Goal: Transaction & Acquisition: Purchase product/service

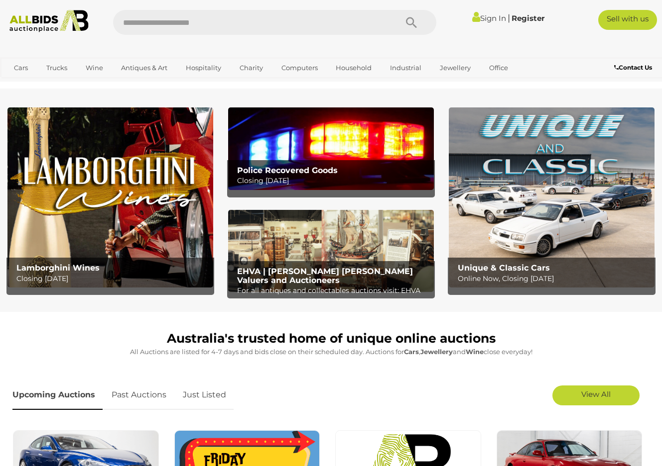
click at [272, 21] on input "text" at bounding box center [250, 22] width 274 height 25
type input "******"
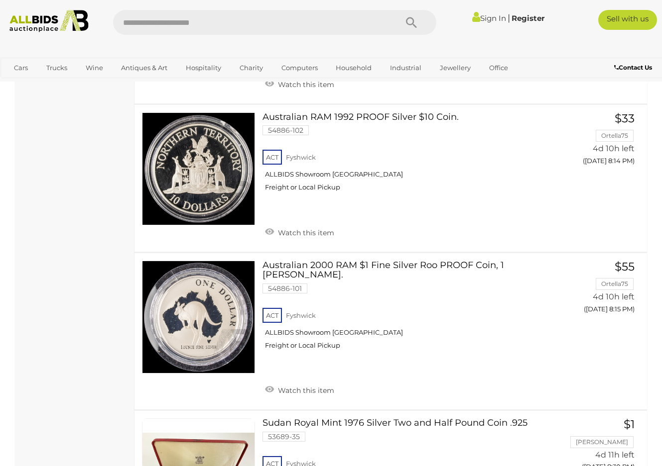
scroll to position [7417, 0]
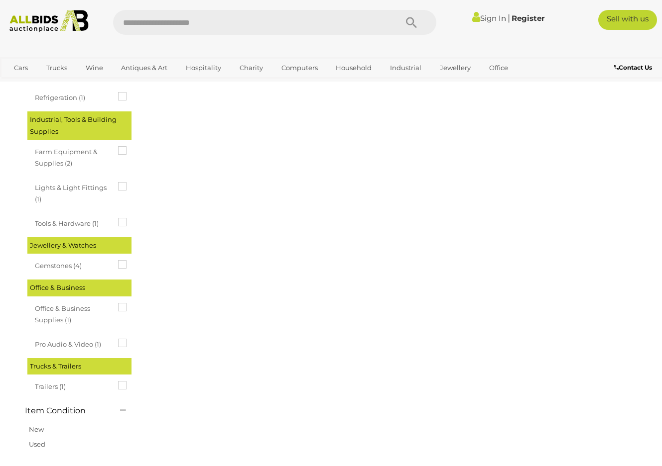
scroll to position [0, 0]
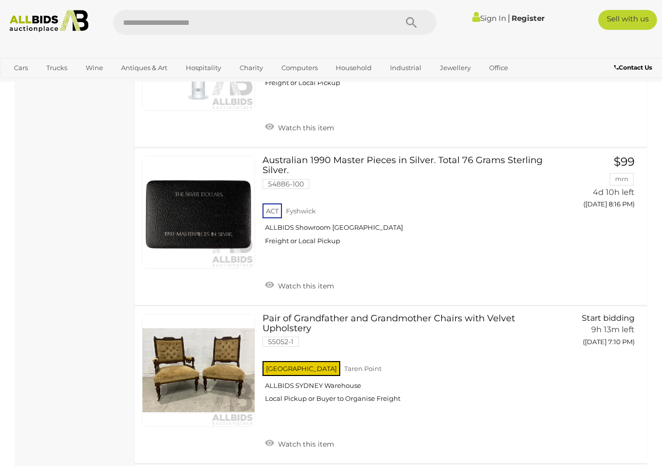
scroll to position [2759, 0]
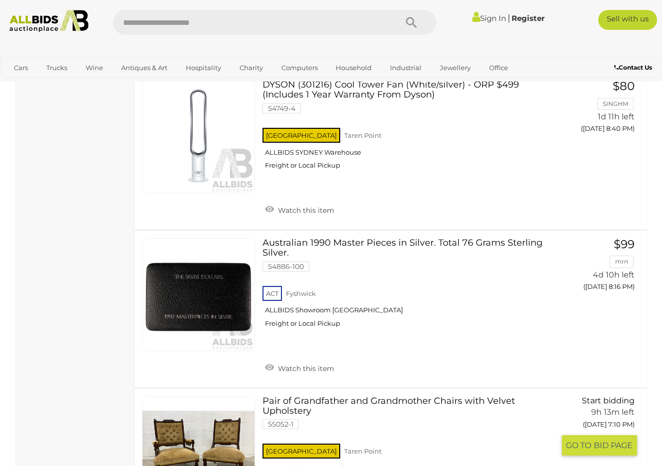
click at [332, 397] on link "Pair of Grandfather and Grandmother Chairs with Velvet Upholstery 55052-1 NSW T…" at bounding box center [412, 445] width 284 height 97
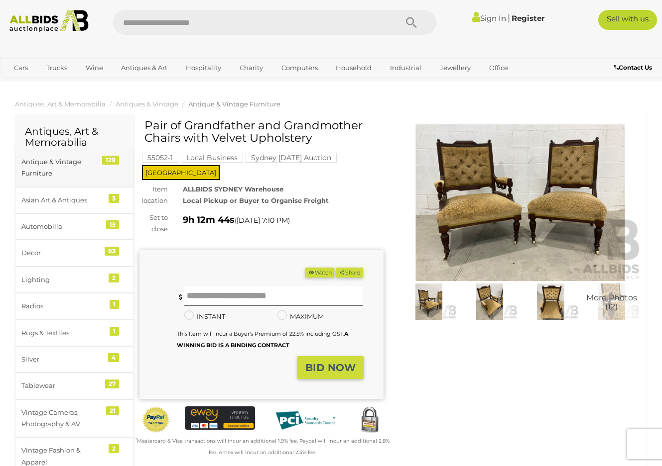
click at [49, 162] on div "Antique & Vintage Furniture" at bounding box center [62, 167] width 82 height 23
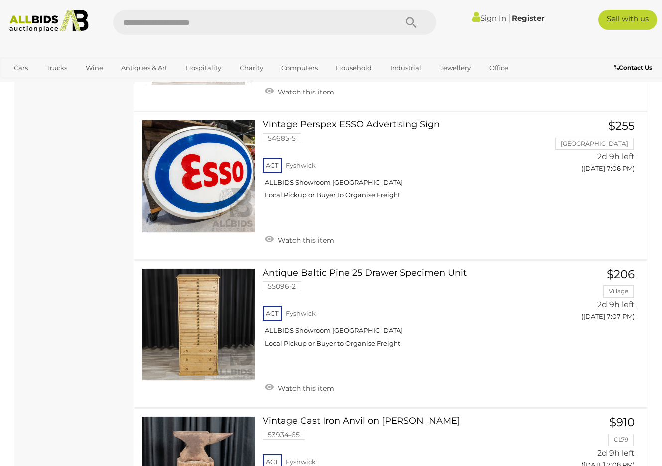
scroll to position [2999, 0]
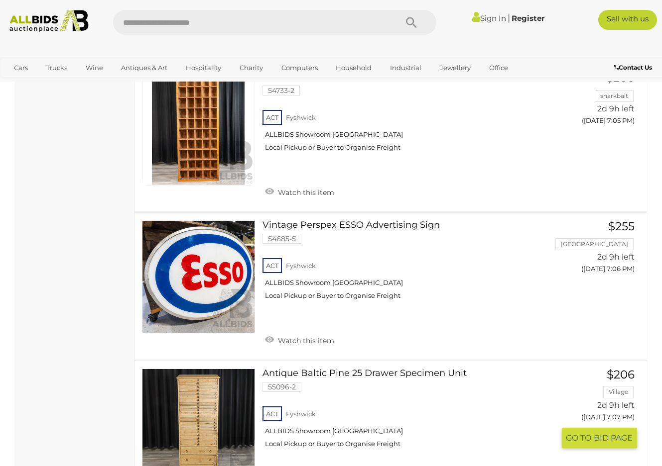
click at [166, 369] on link at bounding box center [198, 425] width 113 height 113
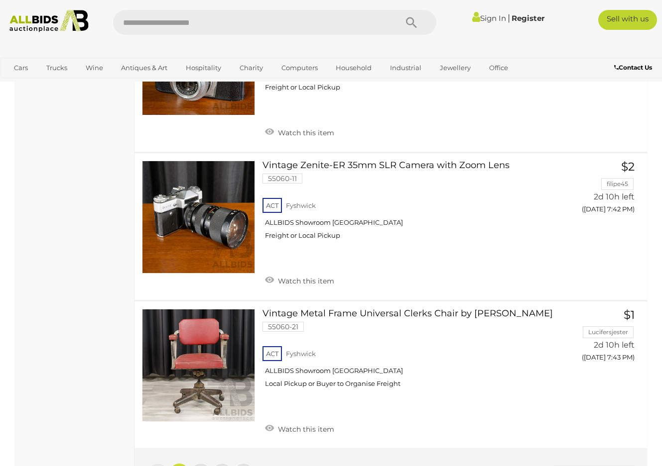
scroll to position [7299, 0]
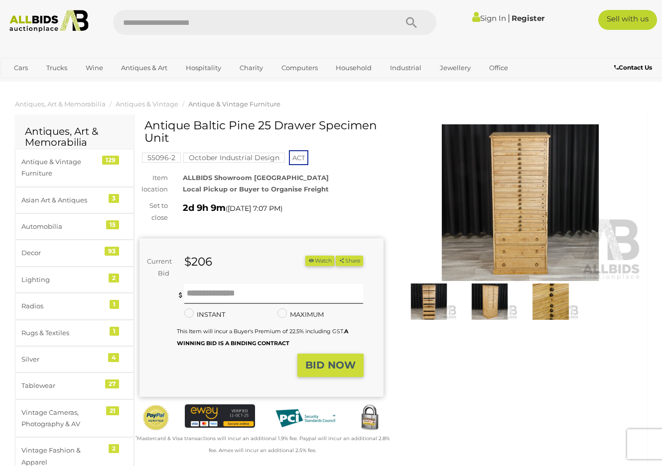
click at [492, 206] on img at bounding box center [520, 202] width 244 height 157
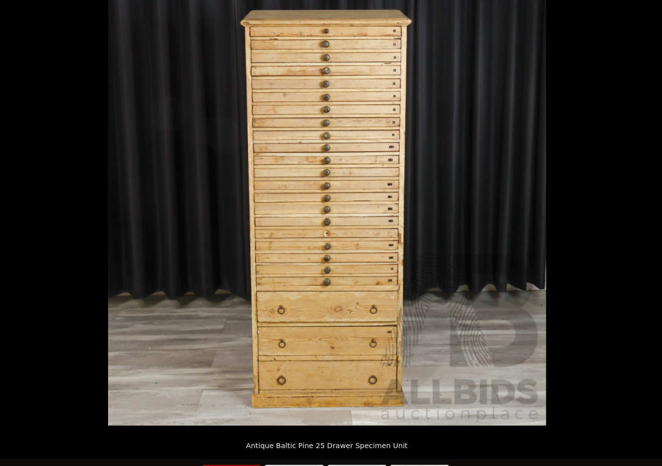
click at [303, 300] on img at bounding box center [330, 205] width 365 height 365
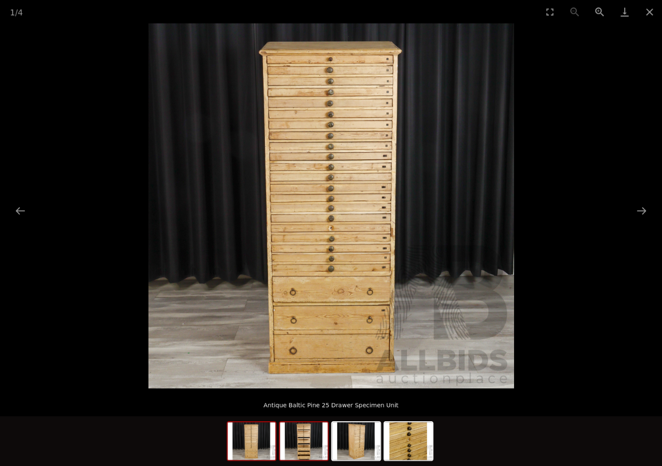
click at [290, 443] on img at bounding box center [304, 442] width 48 height 38
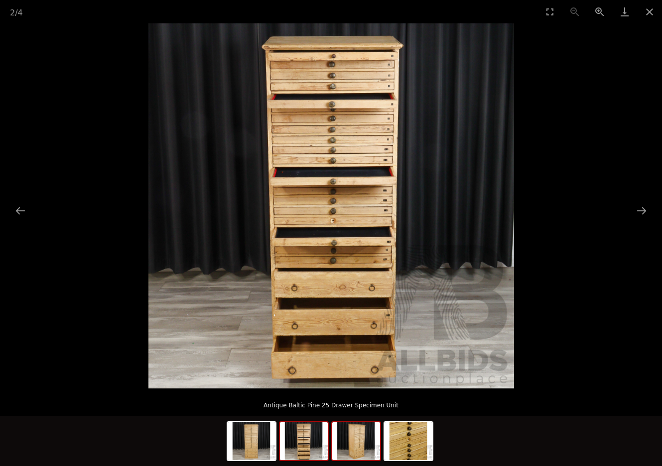
click at [361, 442] on img at bounding box center [356, 442] width 48 height 38
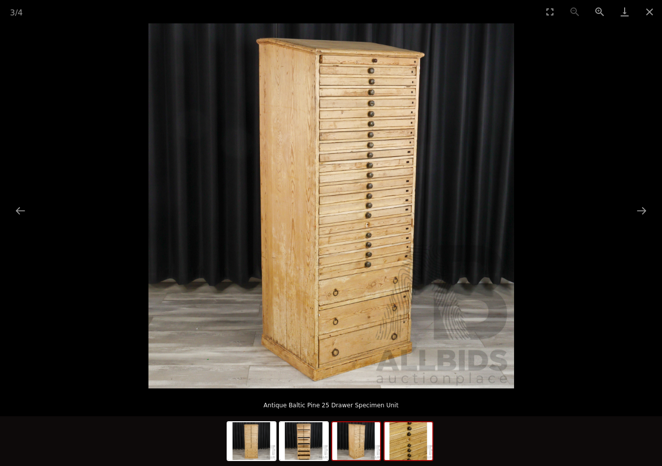
click at [390, 442] on img at bounding box center [408, 442] width 48 height 38
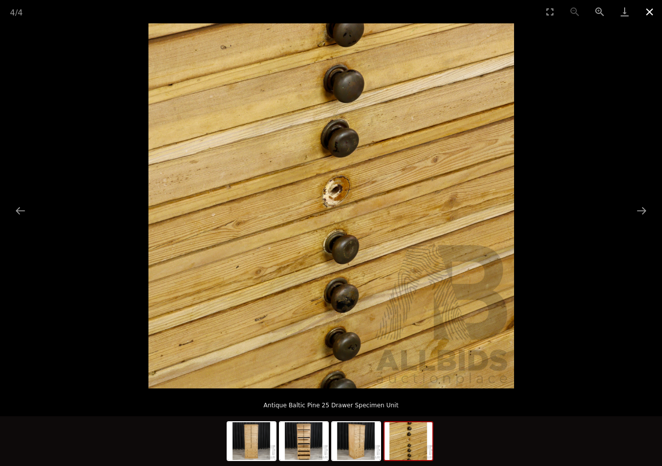
click at [647, 8] on button "Close gallery" at bounding box center [649, 11] width 25 height 23
